Goal: Find specific page/section: Find specific page/section

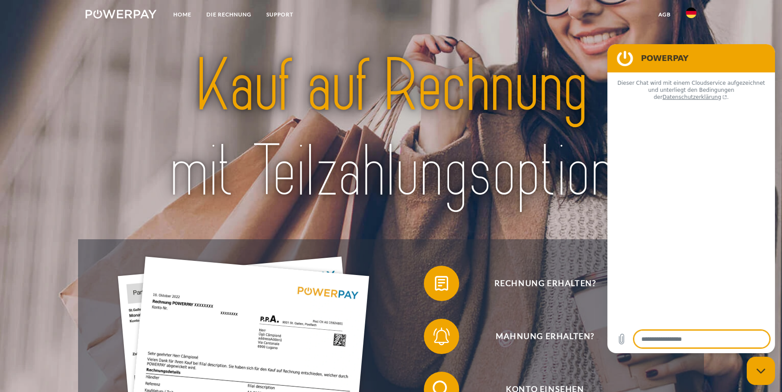
type textarea "*"
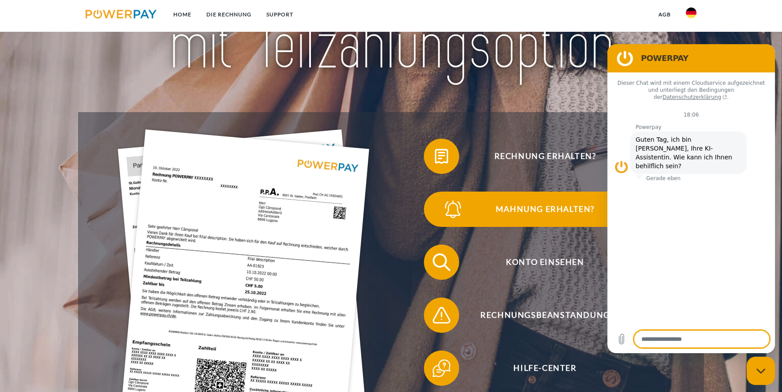
scroll to position [132, 0]
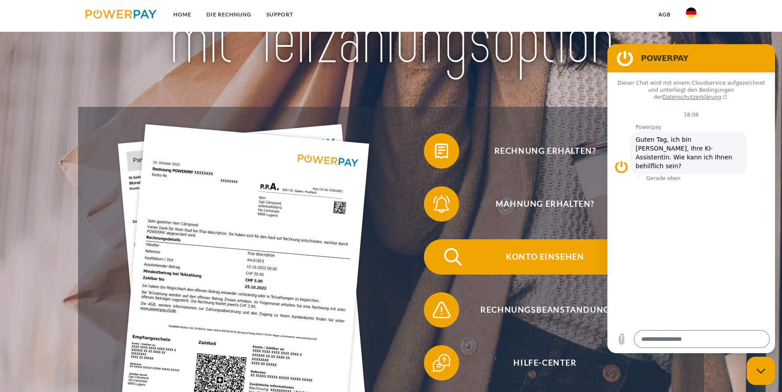
click at [542, 255] on span "Konto einsehen" at bounding box center [545, 256] width 216 height 35
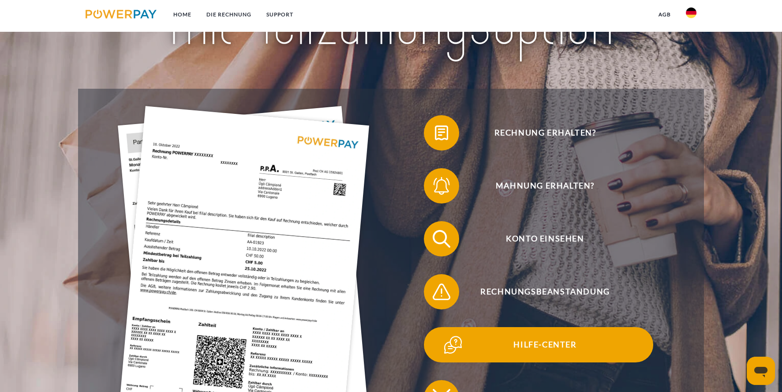
scroll to position [176, 0]
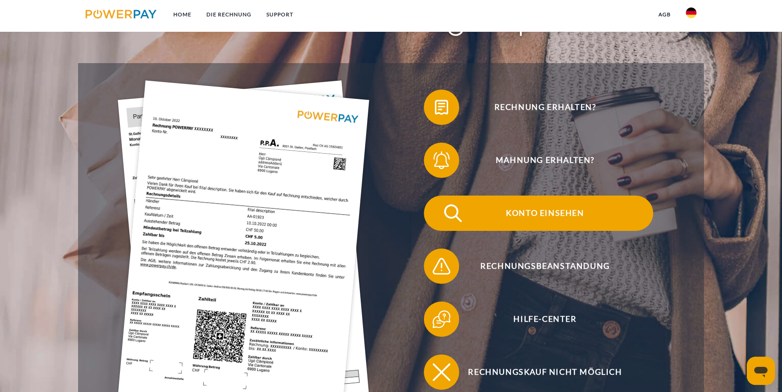
click at [550, 211] on span "Konto einsehen" at bounding box center [545, 212] width 216 height 35
